Goal: Entertainment & Leisure: Consume media (video, audio)

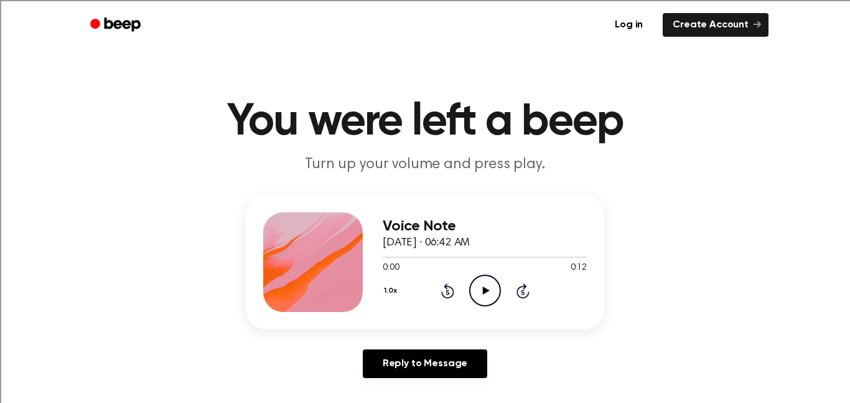
click at [483, 291] on icon at bounding box center [485, 290] width 7 height 8
click at [492, 289] on icon "Play Audio" at bounding box center [485, 290] width 32 height 32
click at [487, 285] on icon "Play Audio" at bounding box center [485, 290] width 32 height 32
click at [481, 299] on icon "Play Audio" at bounding box center [485, 290] width 32 height 32
click at [485, 289] on icon at bounding box center [485, 290] width 7 height 8
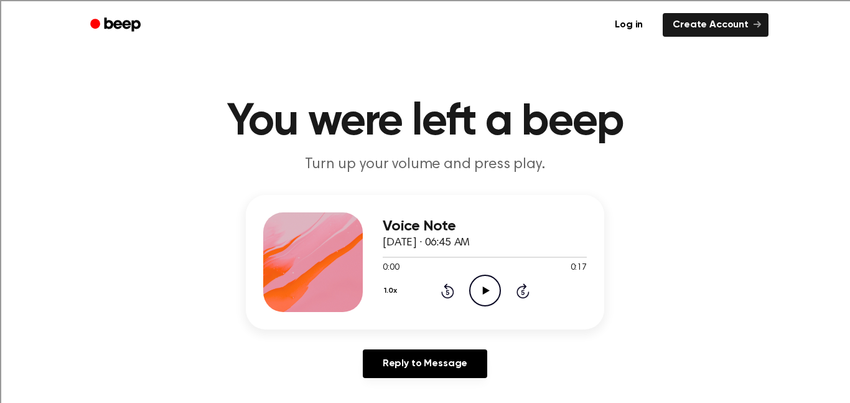
click at [500, 284] on icon "Play Audio" at bounding box center [485, 290] width 32 height 32
click at [497, 284] on icon "Play Audio" at bounding box center [485, 290] width 32 height 32
click at [489, 292] on icon "Play Audio" at bounding box center [485, 290] width 32 height 32
click at [494, 286] on icon "Play Audio" at bounding box center [485, 290] width 32 height 32
click at [483, 289] on icon at bounding box center [485, 290] width 7 height 8
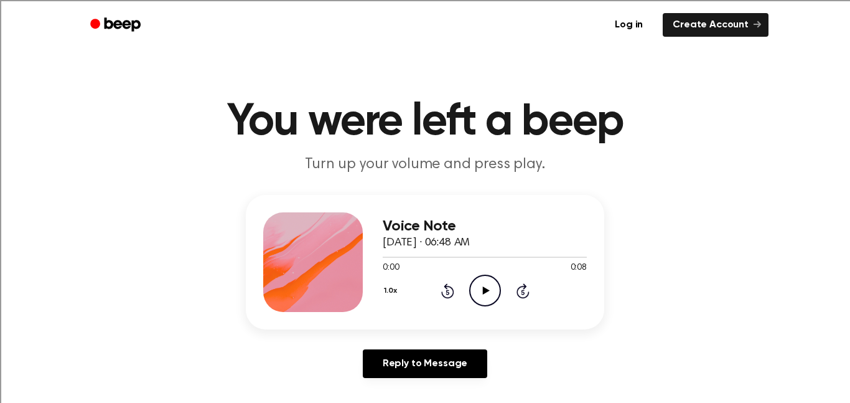
click at [493, 285] on icon "Play Audio" at bounding box center [485, 290] width 32 height 32
